Goal: Browse casually: Explore the website without a specific task or goal

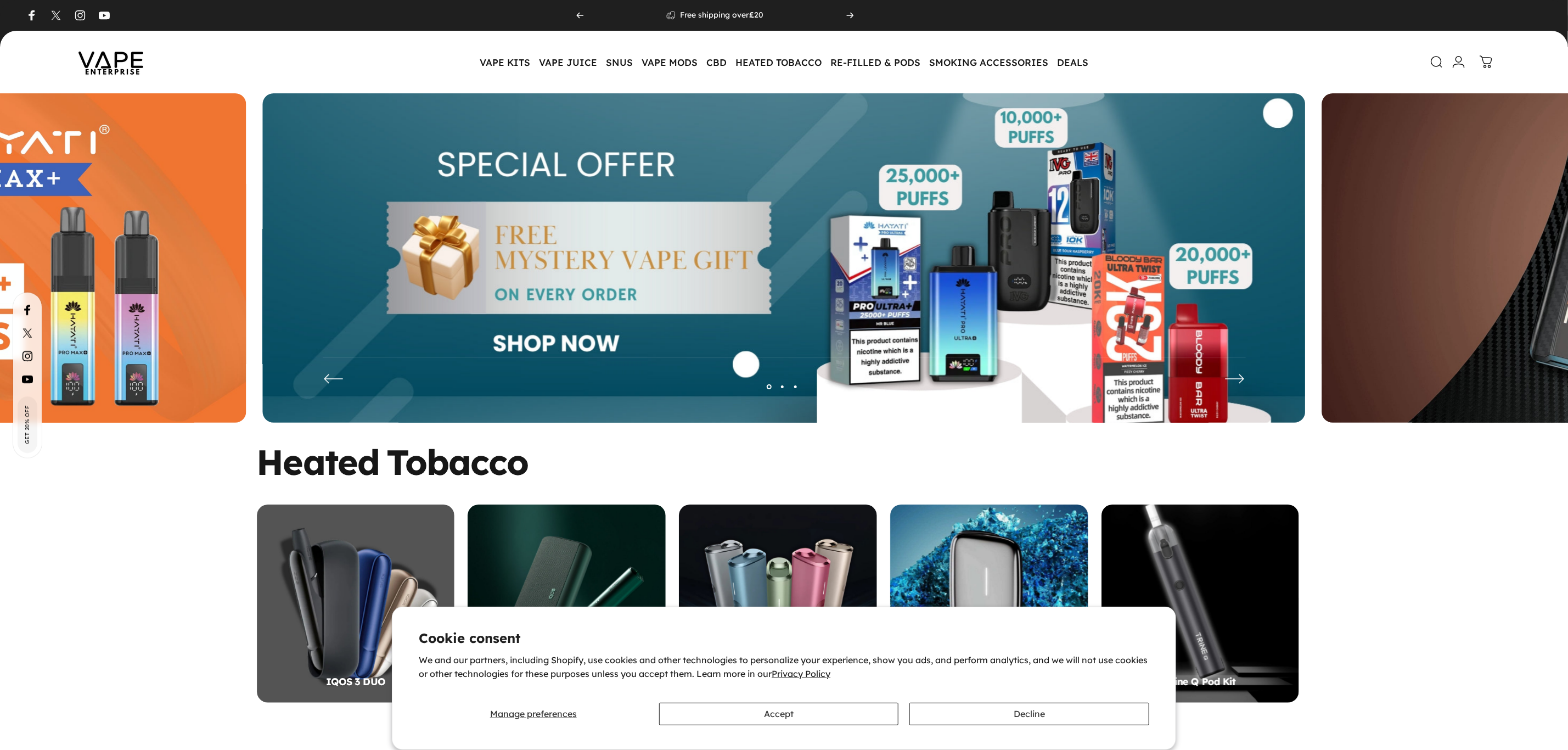
click at [781, 285] on img at bounding box center [784, 266] width 1043 height 346
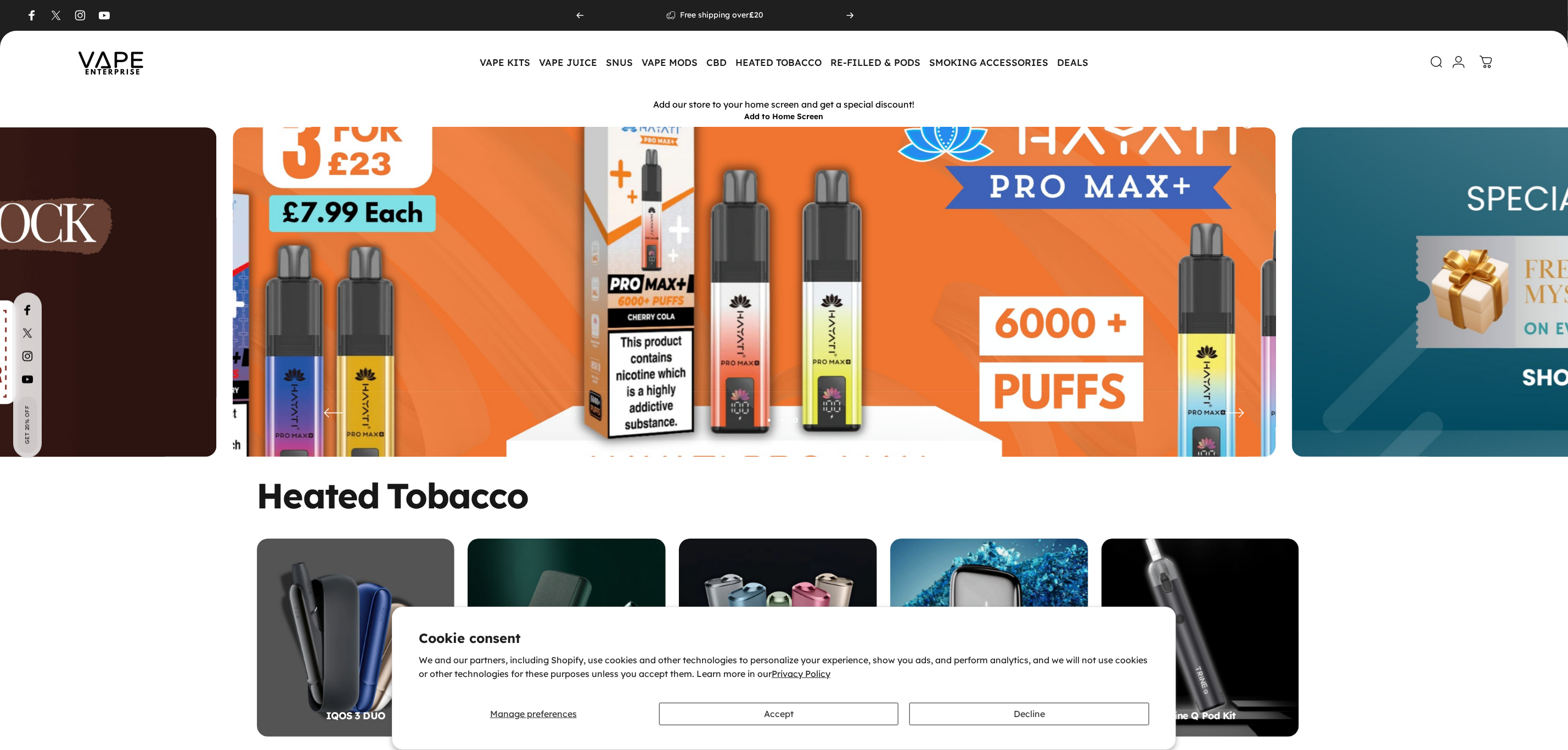
click at [707, 304] on img at bounding box center [754, 300] width 1356 height 449
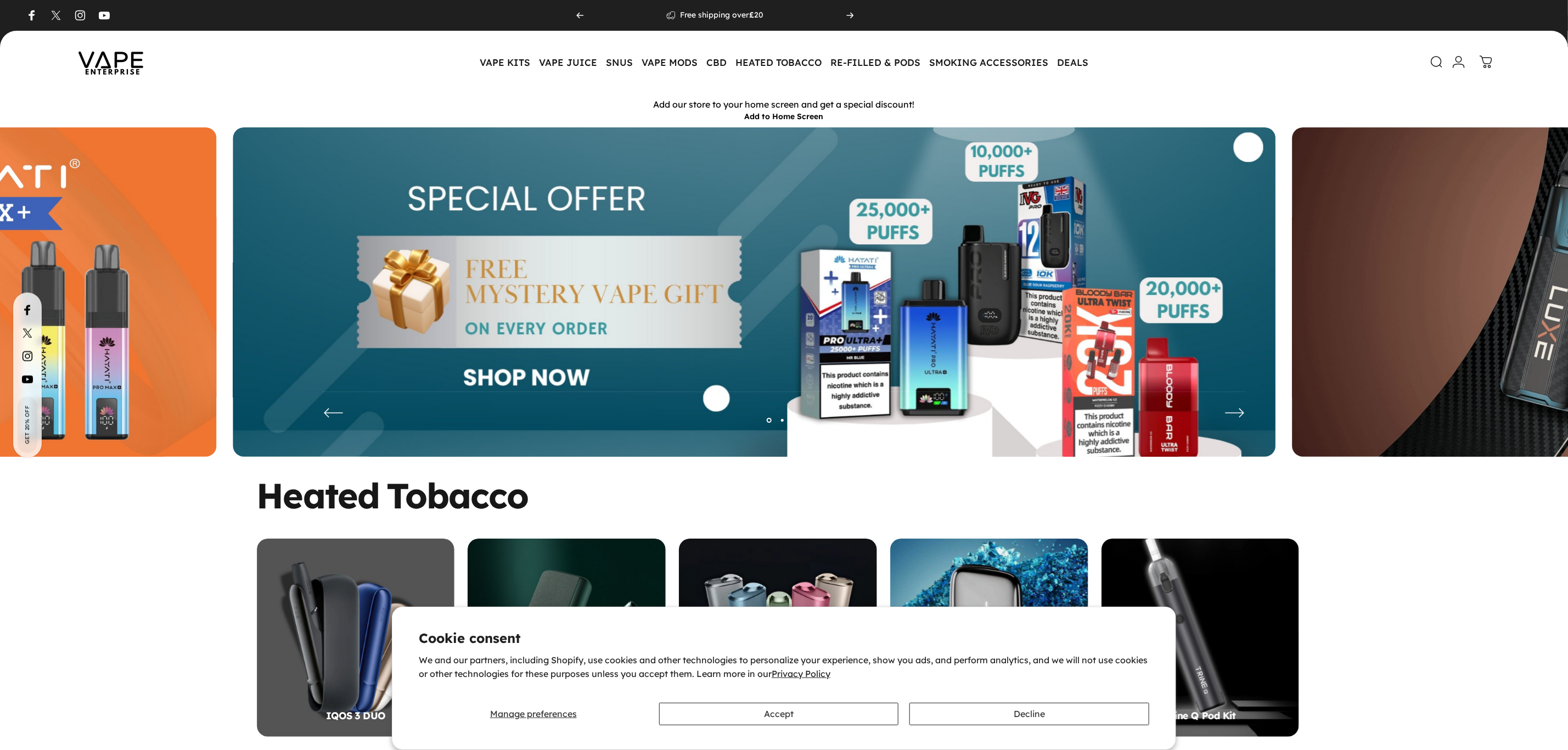
click at [749, 307] on img at bounding box center [755, 300] width 1043 height 346
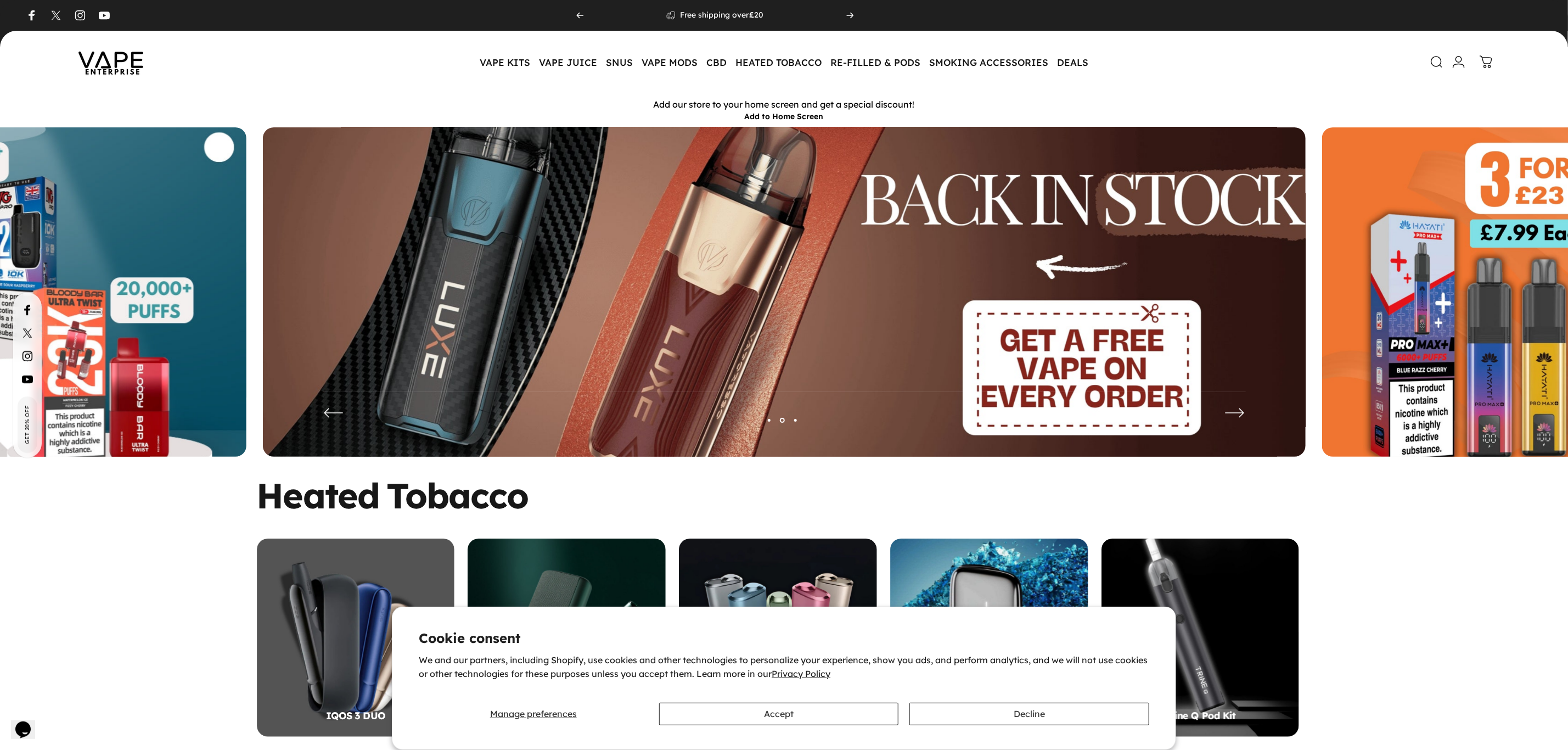
click at [608, 301] on img at bounding box center [784, 300] width 1356 height 449
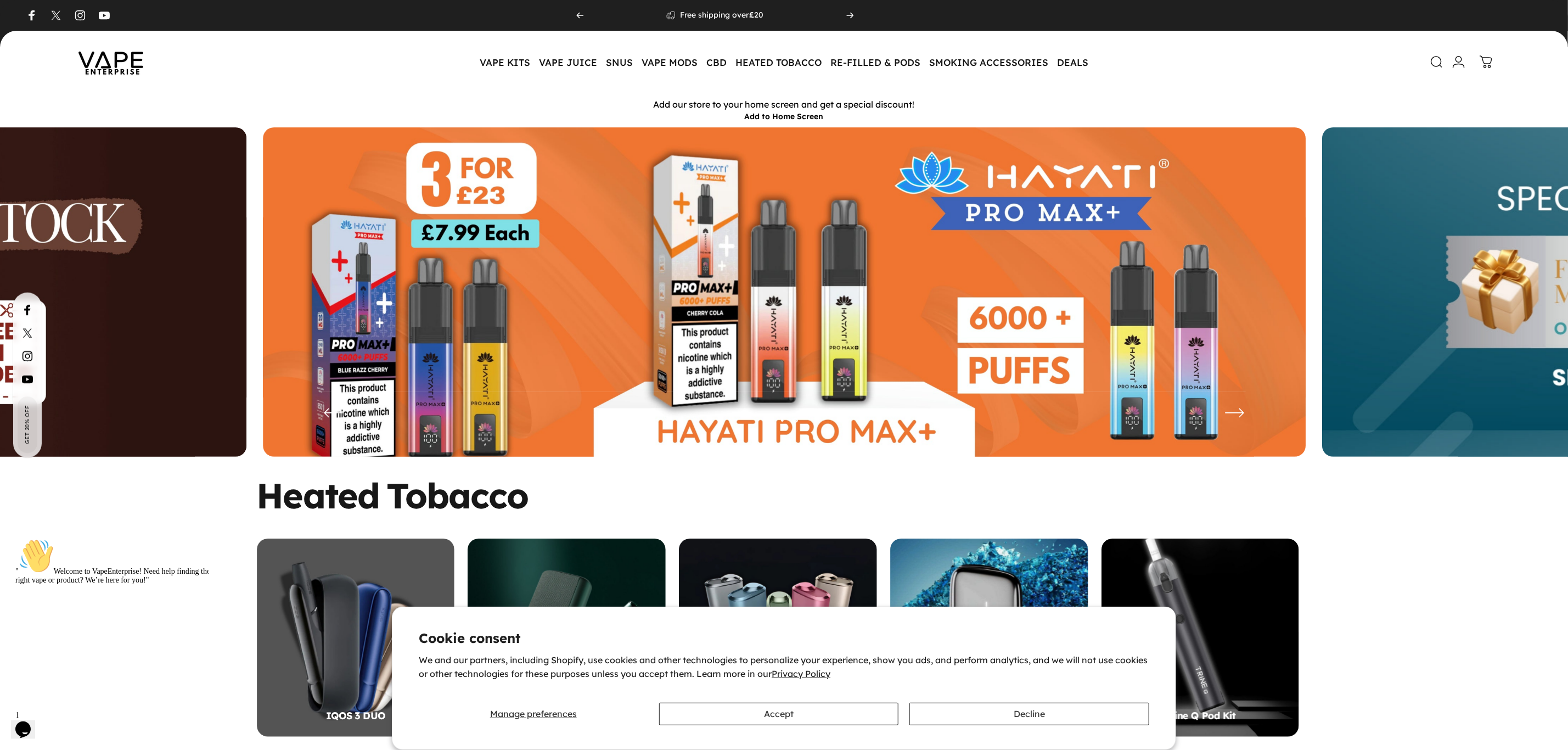
click at [752, 327] on img at bounding box center [784, 300] width 1043 height 346
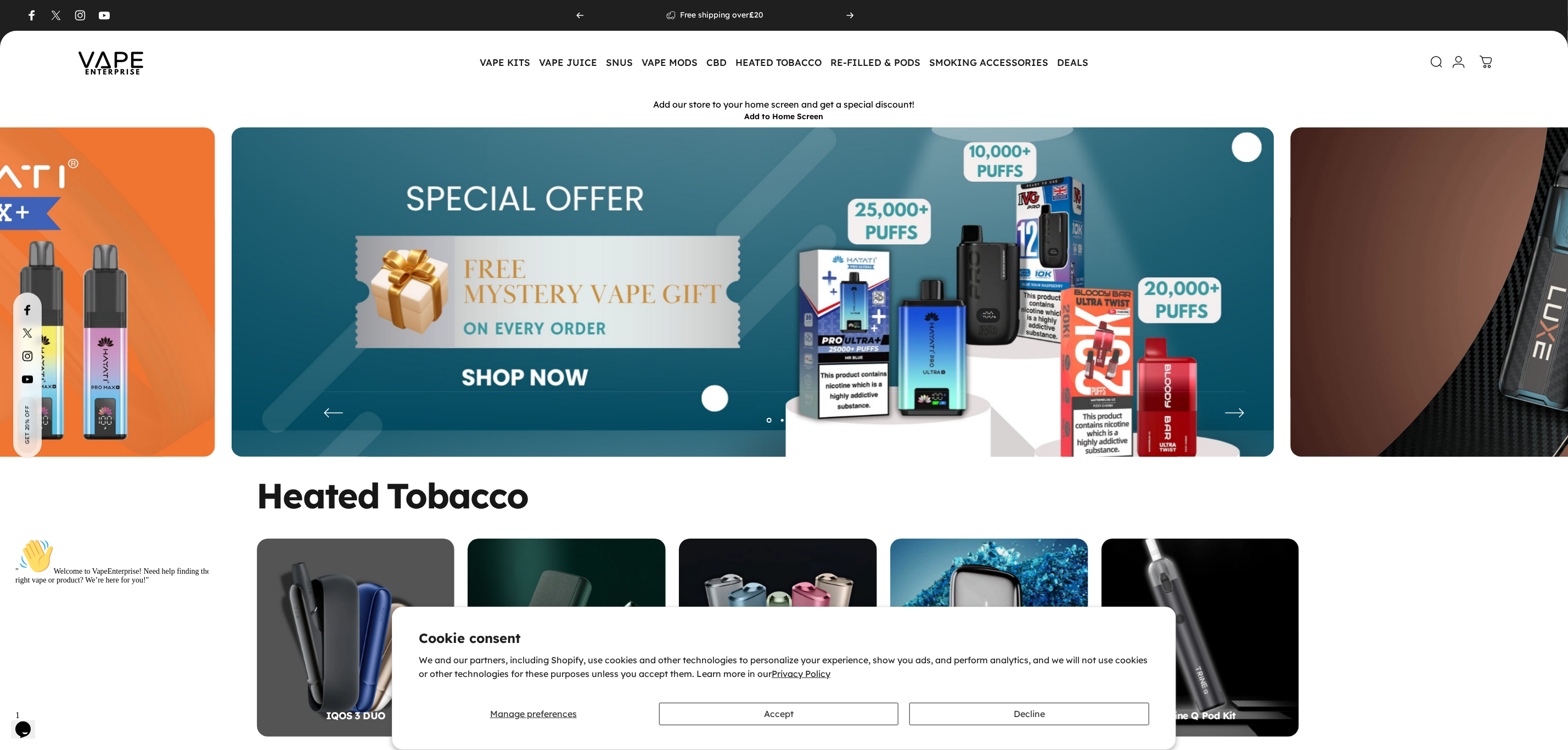
click at [633, 323] on img at bounding box center [753, 300] width 1043 height 346
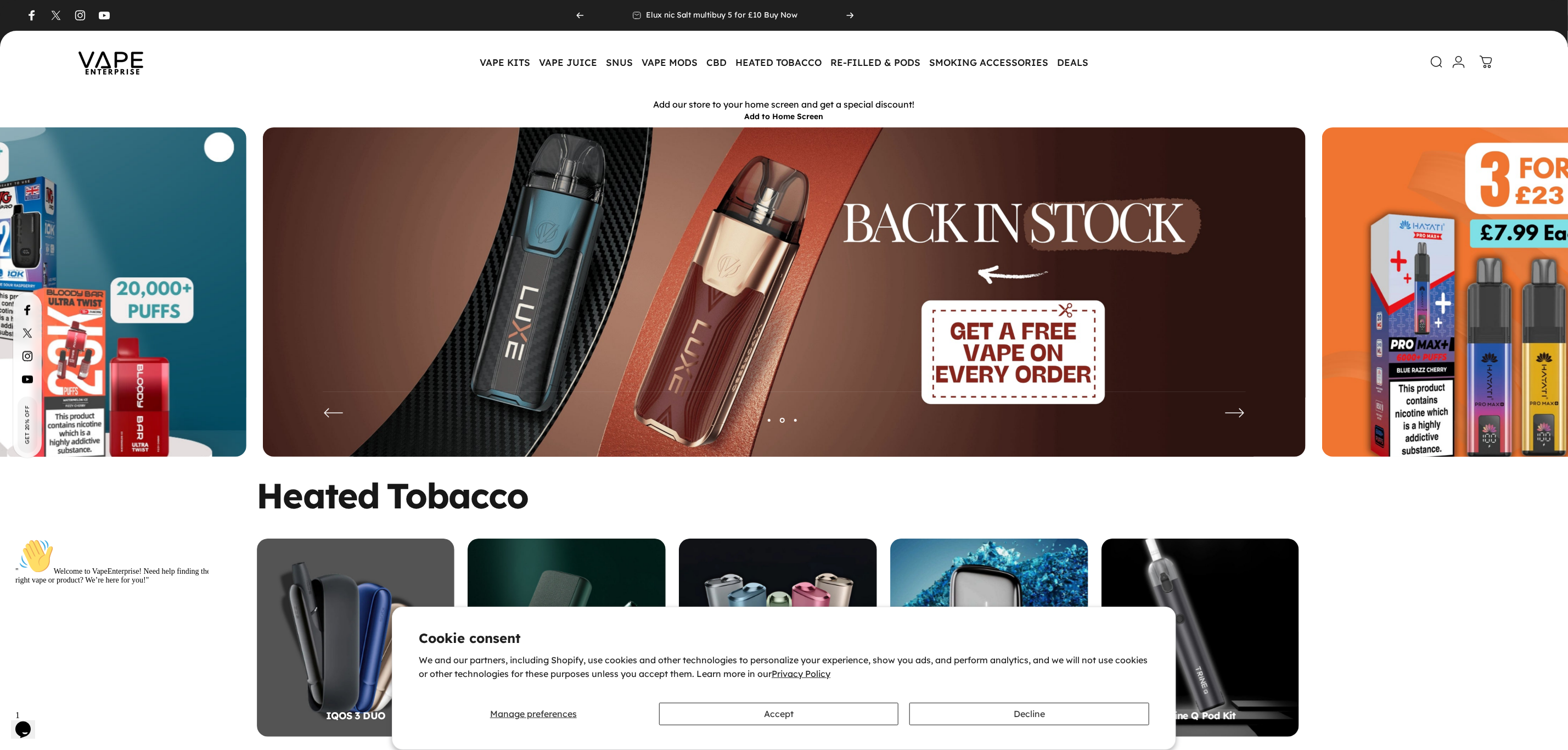
click at [894, 330] on img at bounding box center [784, 300] width 1043 height 346
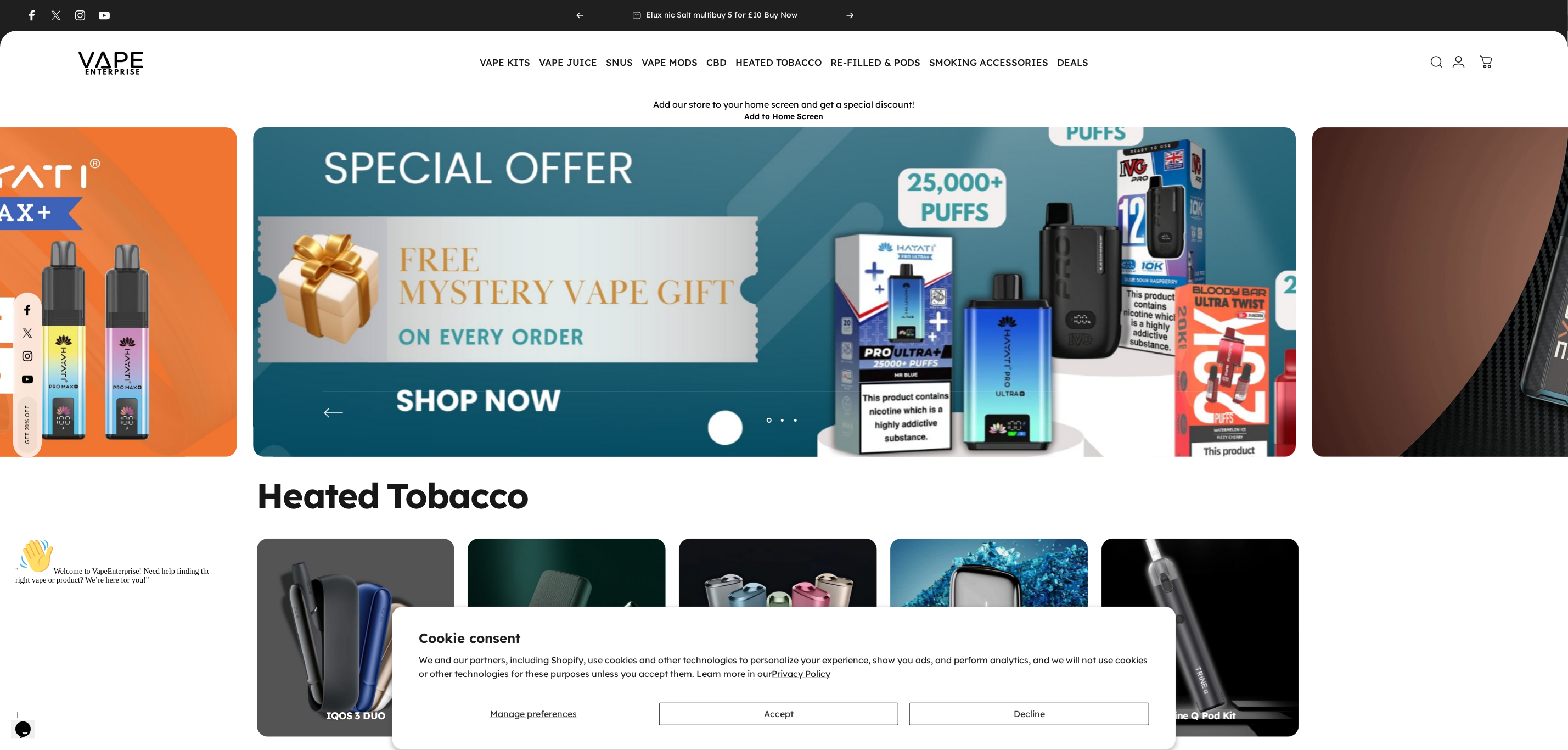
click at [725, 333] on img at bounding box center [774, 300] width 1356 height 449
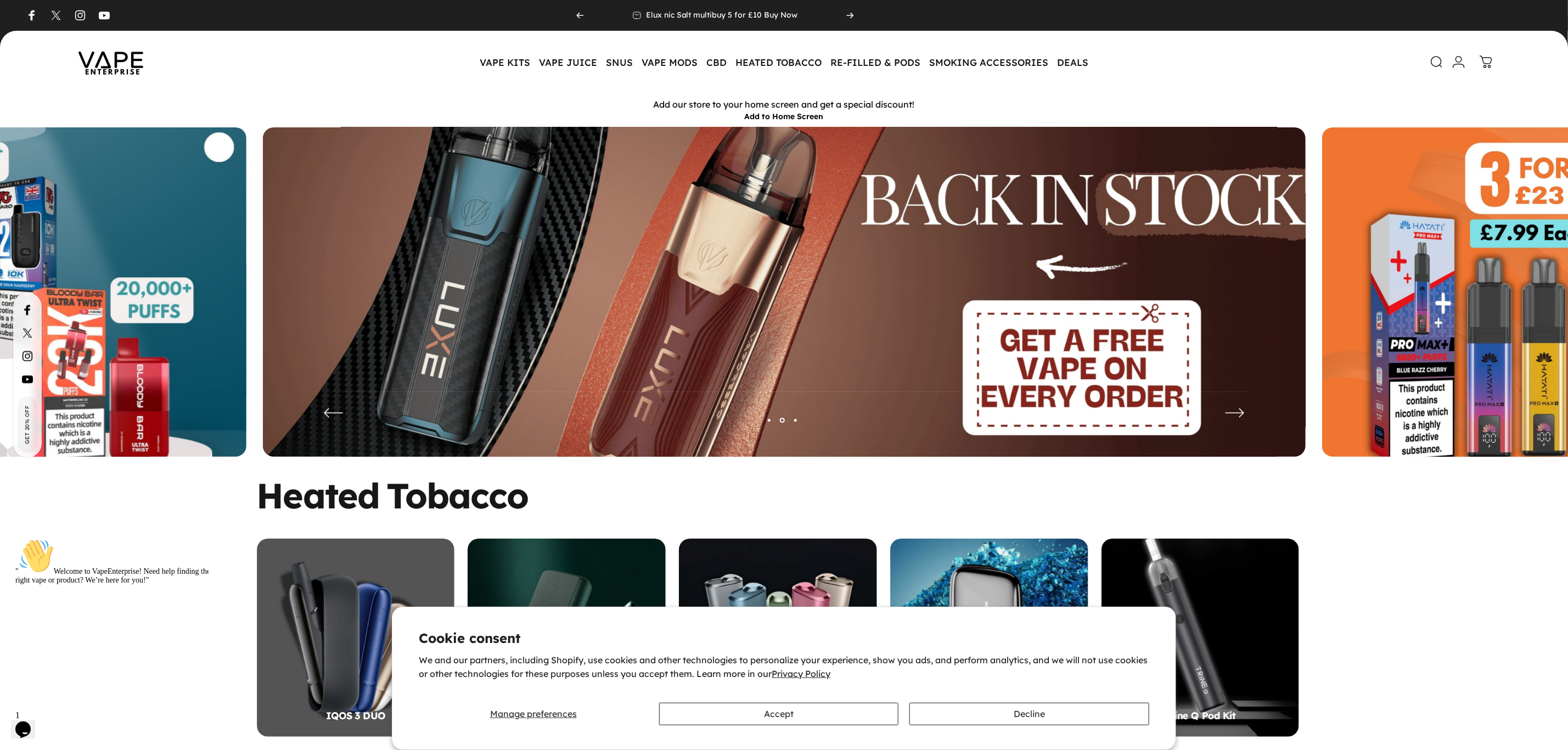
click at [662, 311] on img at bounding box center [784, 300] width 1356 height 449
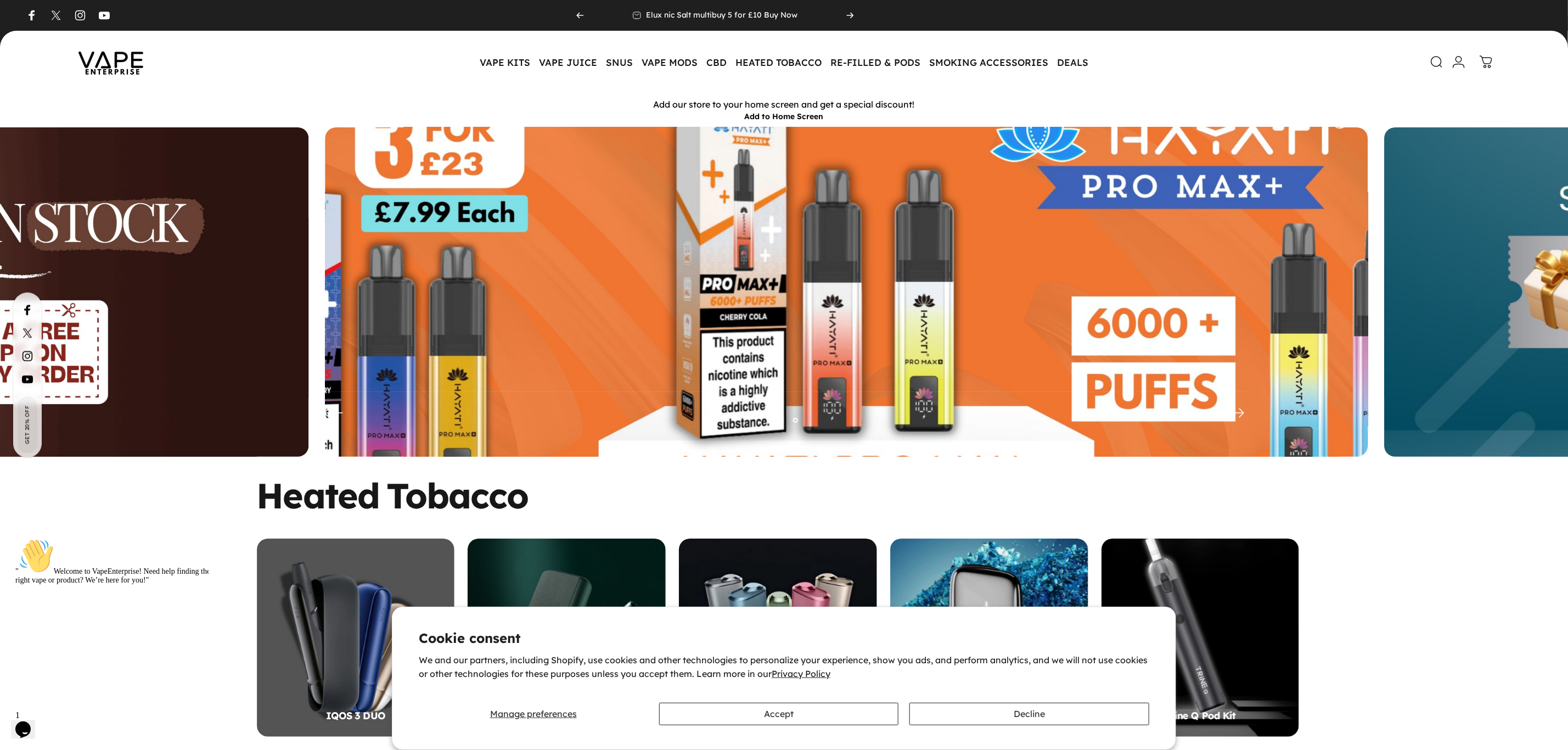
click at [842, 321] on img at bounding box center [846, 300] width 1356 height 449
